Goal: Task Accomplishment & Management: Complete application form

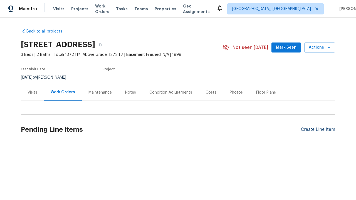
click at [316, 130] on div "Create Line Item" at bounding box center [318, 129] width 34 height 5
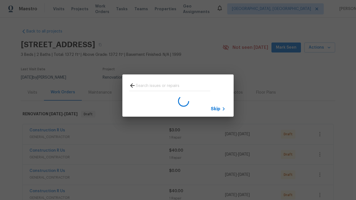
click at [215, 109] on span "Skip" at bounding box center [215, 109] width 9 height 6
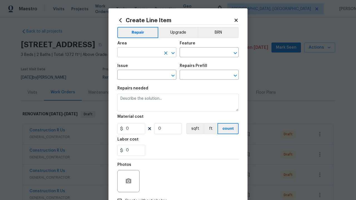
click at [137, 53] on input "text" at bounding box center [138, 53] width 43 height 9
type input "Bedroom"
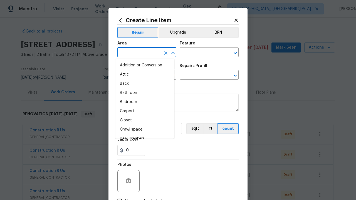
click at [143, 102] on li "Bedroom" at bounding box center [144, 102] width 59 height 9
type input "Bedroom"
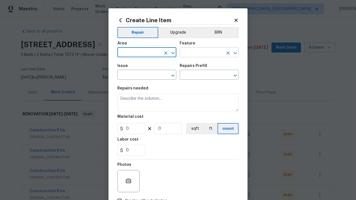
click at [199, 53] on input "text" at bounding box center [201, 53] width 43 height 9
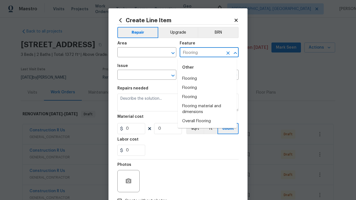
click at [207, 79] on li "Flooring" at bounding box center [207, 78] width 59 height 9
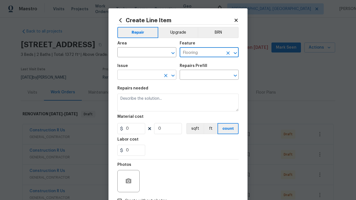
type input "Flooring"
click at [137, 76] on input "text" at bounding box center [138, 75] width 43 height 9
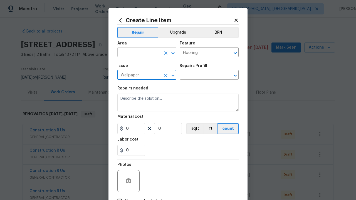
type input "Wallpaper"
click at [137, 53] on input "text" at bounding box center [138, 53] width 43 height 9
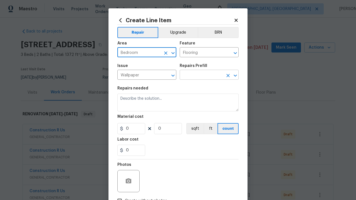
type input "Bedroom"
click at [199, 76] on input "text" at bounding box center [201, 75] width 43 height 9
type input "Remove"
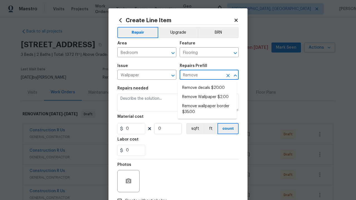
click at [207, 88] on li "Remove decals $20.00" at bounding box center [207, 87] width 59 height 9
type input "Walls and Ceiling"
type input "Remove decals $20.00"
type textarea "Remove decals from door/wall/ceiling"
type input "20"
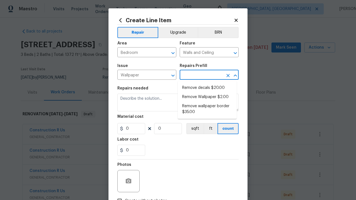
type input "1"
type input "Remove decals $20.00"
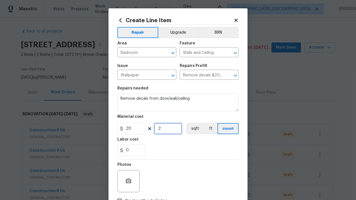
type input "2"
click at [192, 129] on button "sqft" at bounding box center [194, 128] width 17 height 11
click at [117, 196] on input "Create without photos" at bounding box center [119, 201] width 11 height 11
checkbox input "true"
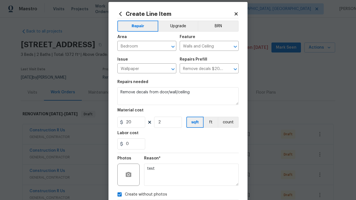
type textarea "test"
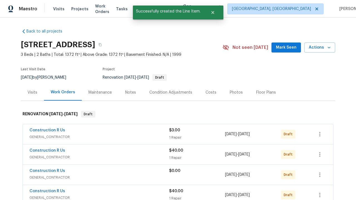
checkbox input "true"
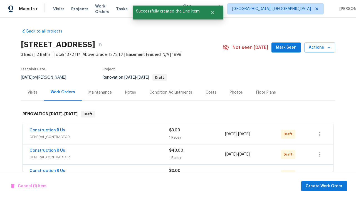
click at [325, 186] on span "Create Work Order" at bounding box center [324, 186] width 37 height 7
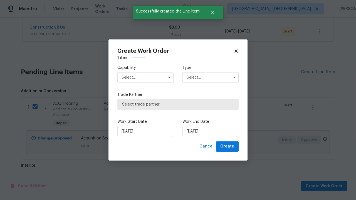
click at [145, 72] on input "text" at bounding box center [145, 77] width 56 height 11
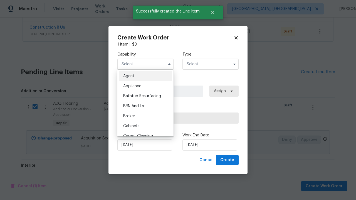
type input "General Contractor"
click at [210, 64] on input "text" at bounding box center [210, 64] width 56 height 11
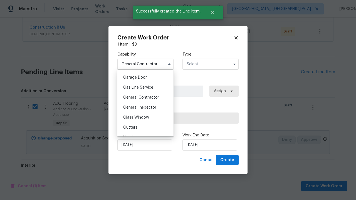
checkbox input "false"
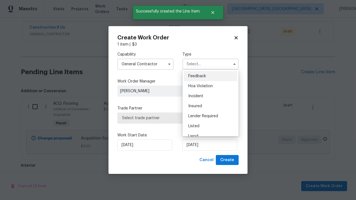
click at [198, 164] on span "Renovation" at bounding box center [198, 166] width 21 height 4
type input "Renovation"
click at [174, 118] on span "Select trade partner" at bounding box center [178, 118] width 112 height 6
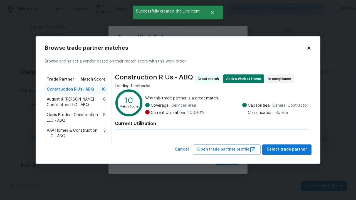
click at [288, 150] on span "Select trade partner" at bounding box center [287, 149] width 40 height 7
click at [228, 160] on span "Create" at bounding box center [227, 160] width 14 height 7
